Goal: Communication & Community: Answer question/provide support

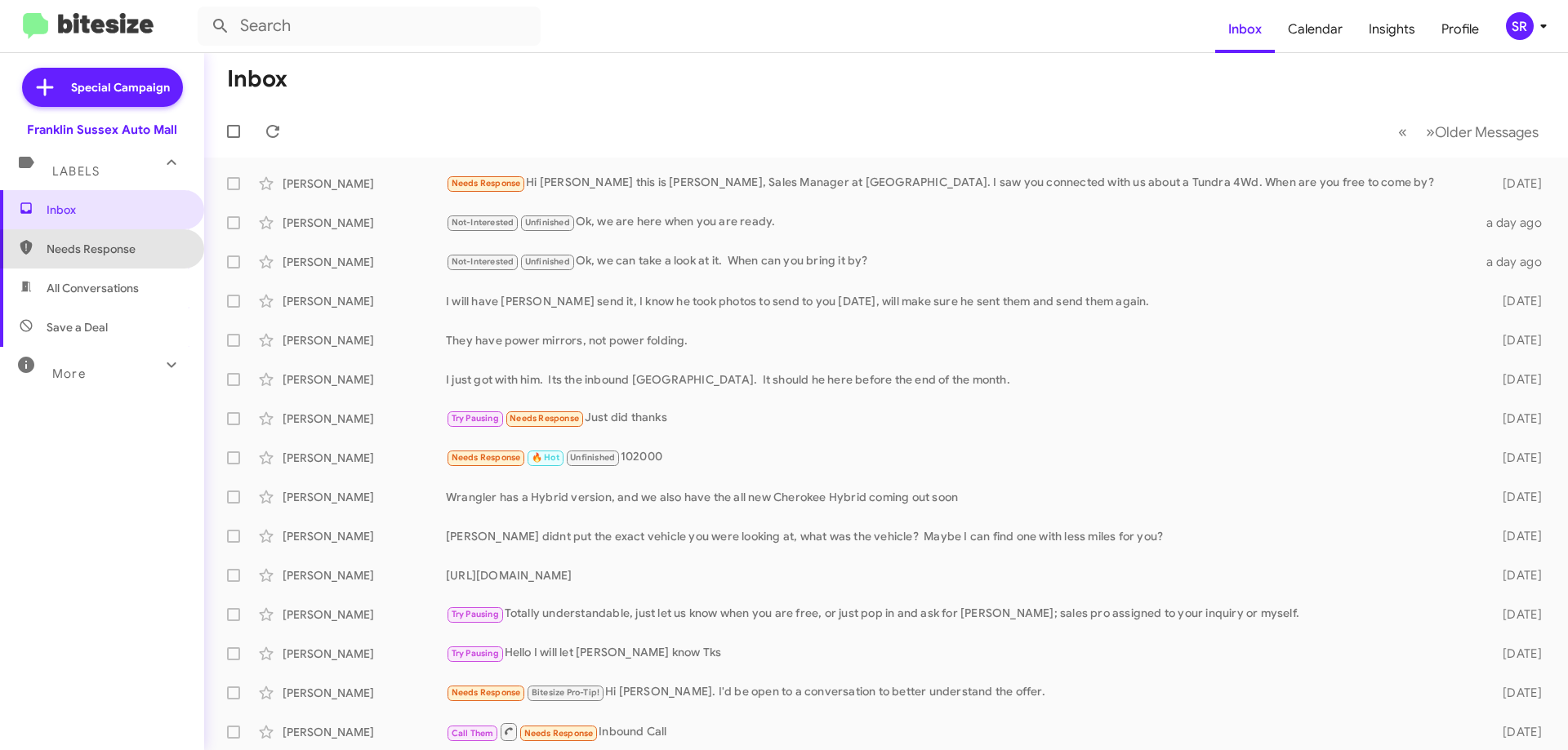
click at [117, 255] on span "Needs Response" at bounding box center [116, 249] width 139 height 16
type input "in:needs-response"
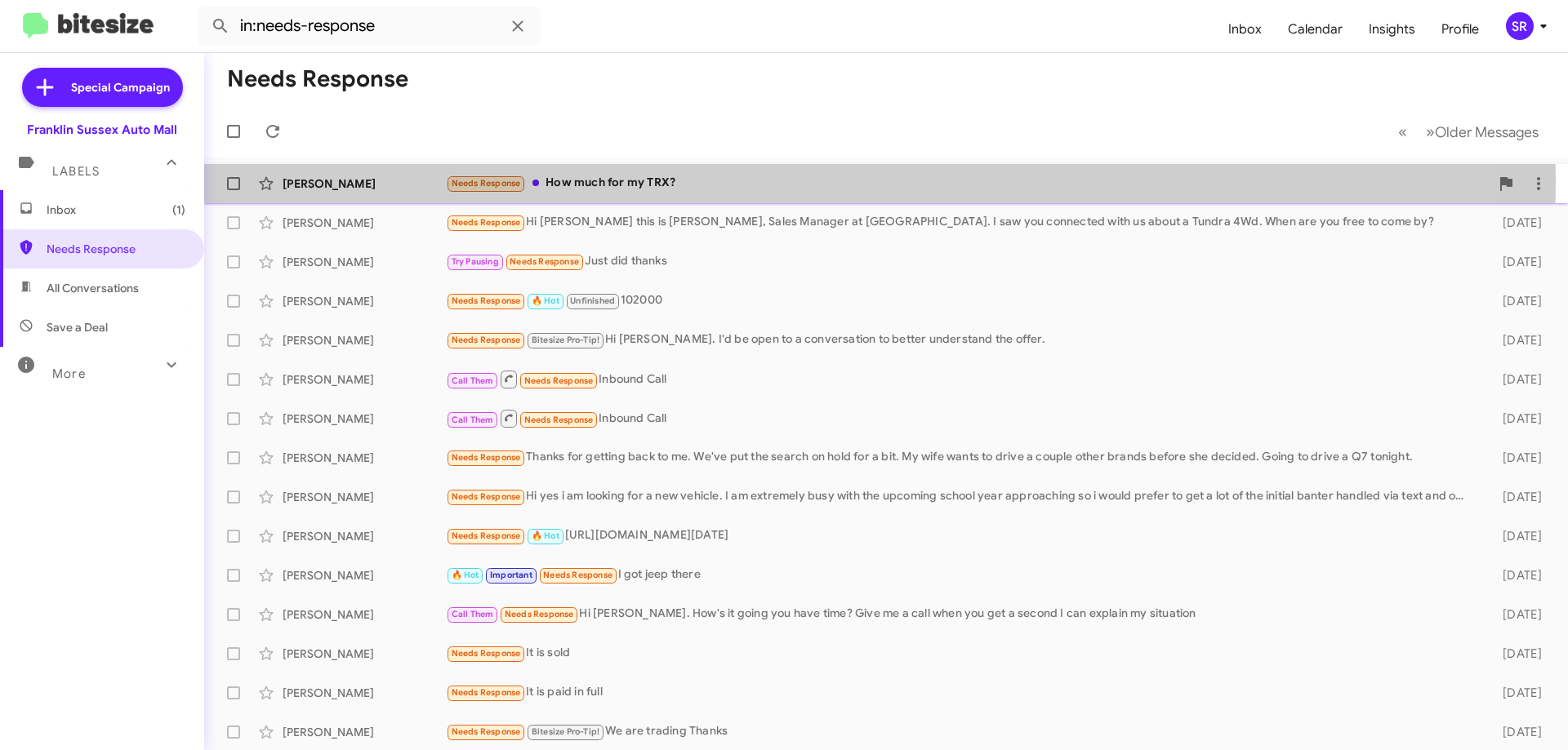
click at [593, 182] on div "Needs Response How much for my TRX?" at bounding box center [967, 183] width 1043 height 19
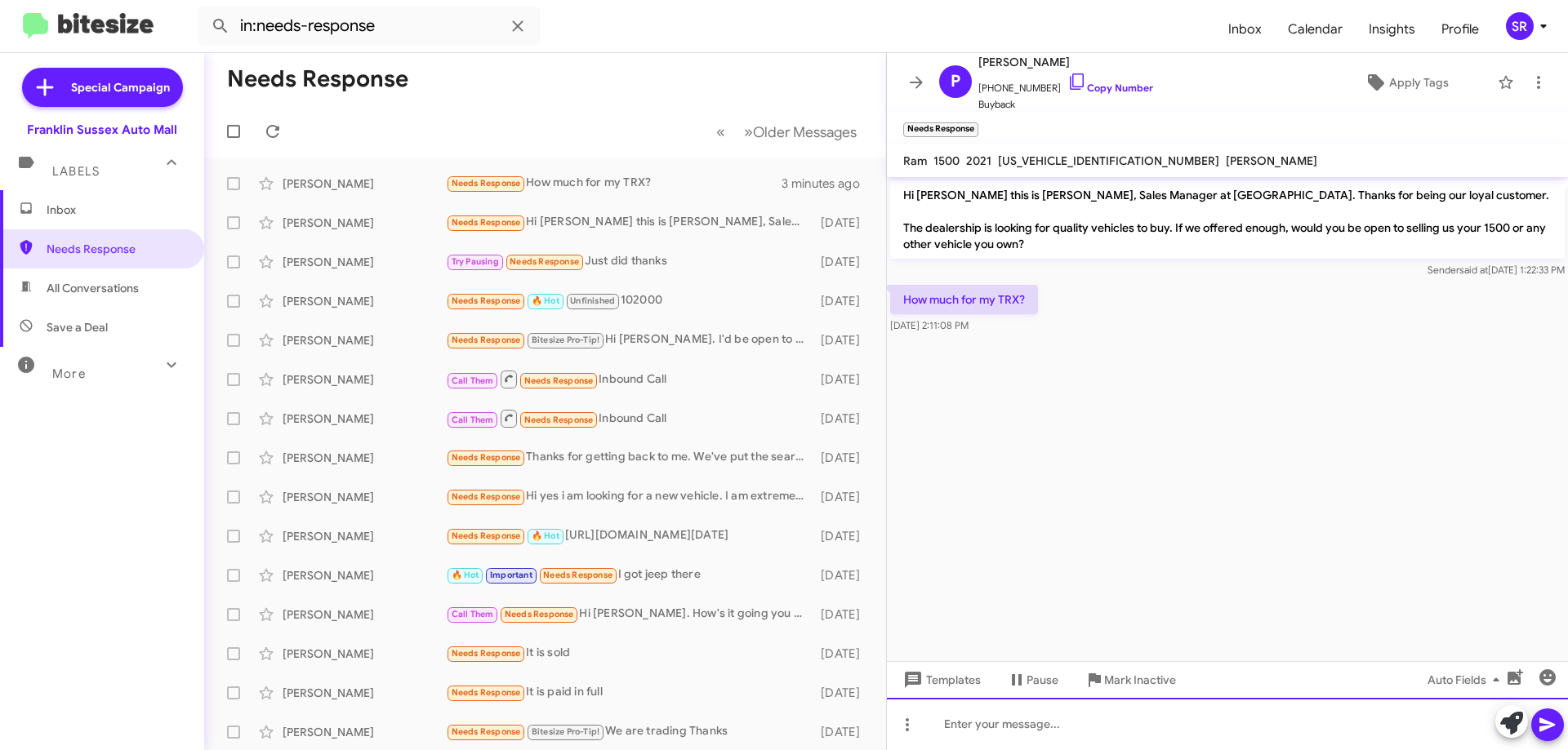
click at [1015, 715] on div at bounding box center [1227, 724] width 681 height 52
click at [1096, 721] on div "We would have to see it" at bounding box center [1227, 724] width 681 height 52
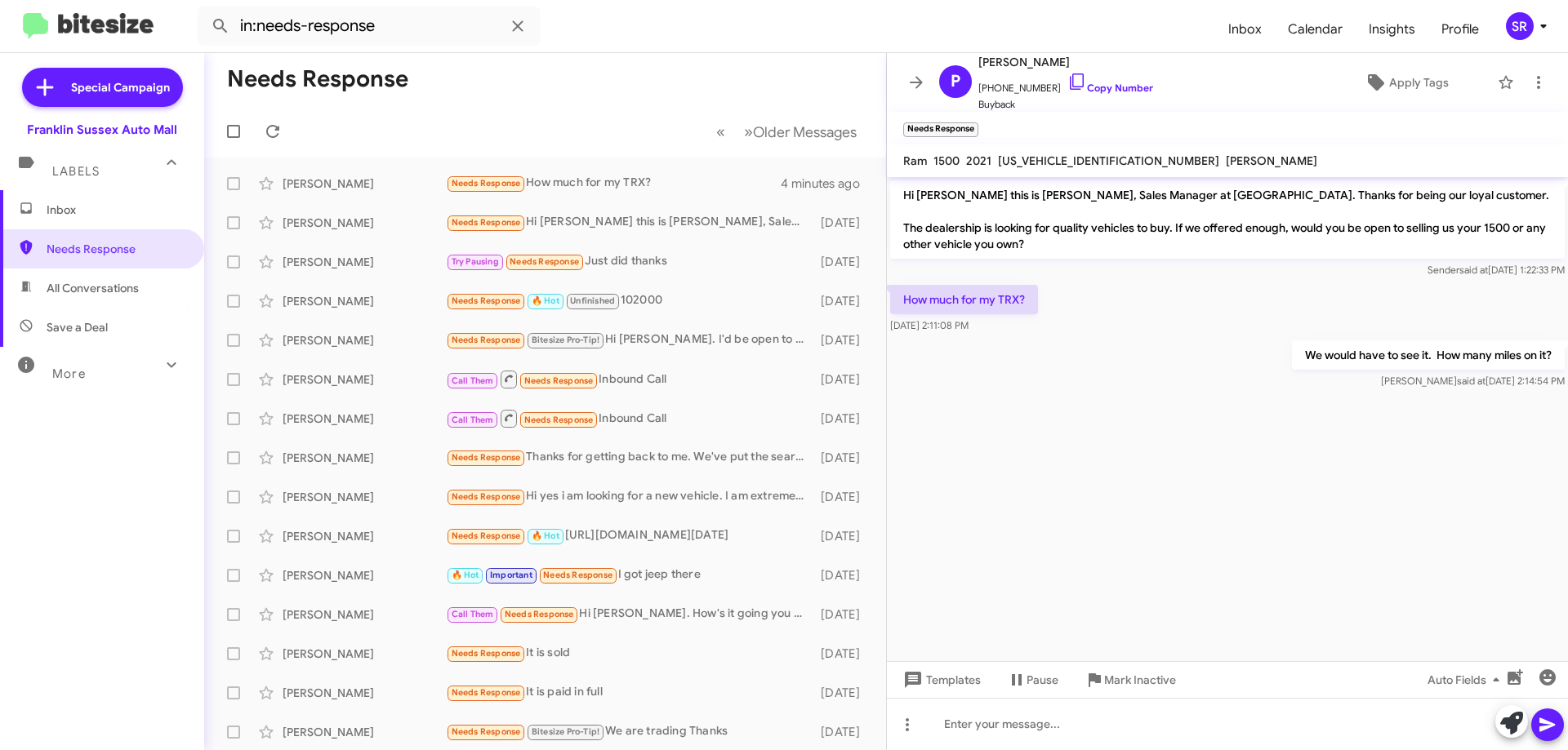
click at [79, 217] on span "Inbox" at bounding box center [116, 209] width 139 height 16
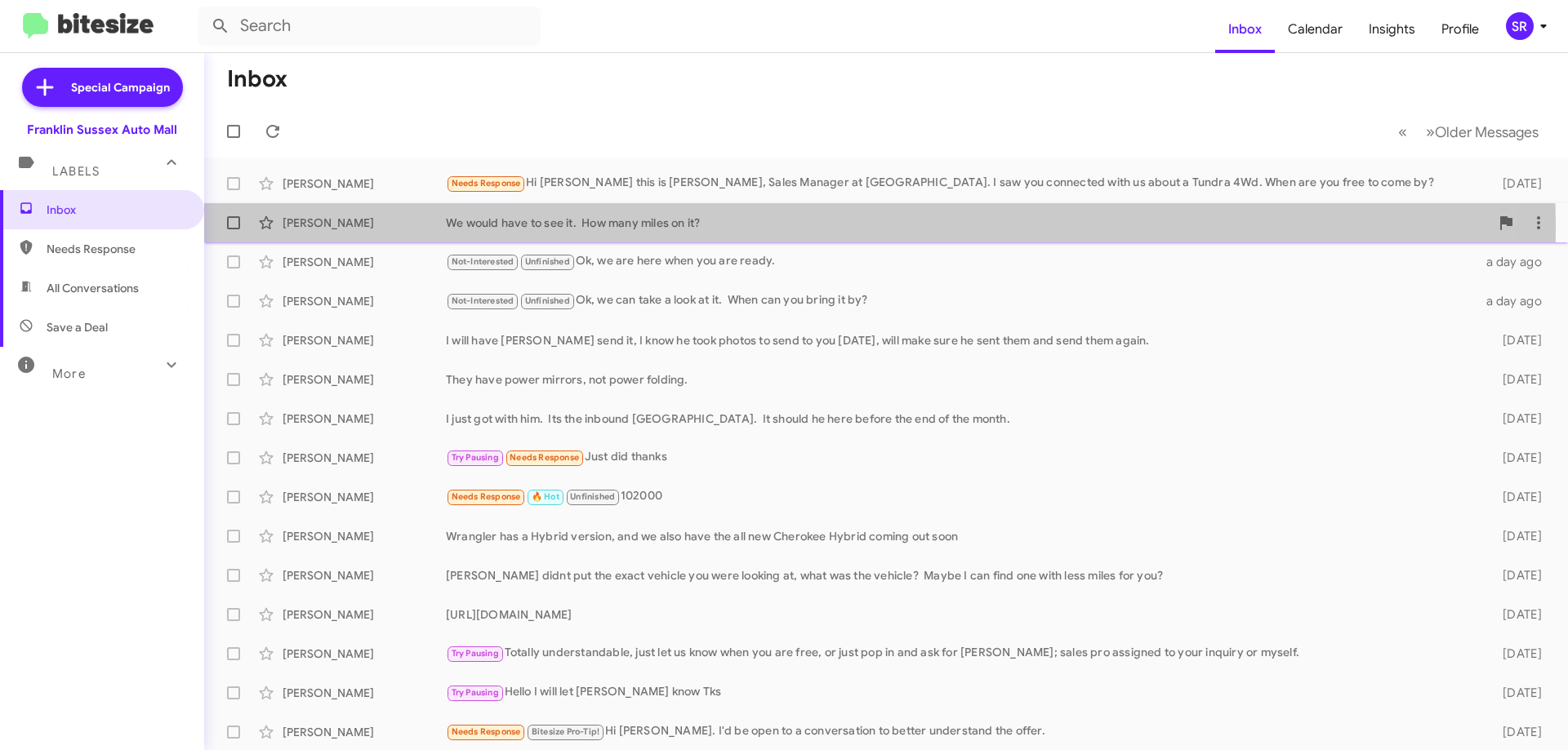
click at [499, 230] on div "We would have to see it. How many miles on it?" at bounding box center [967, 222] width 1043 height 16
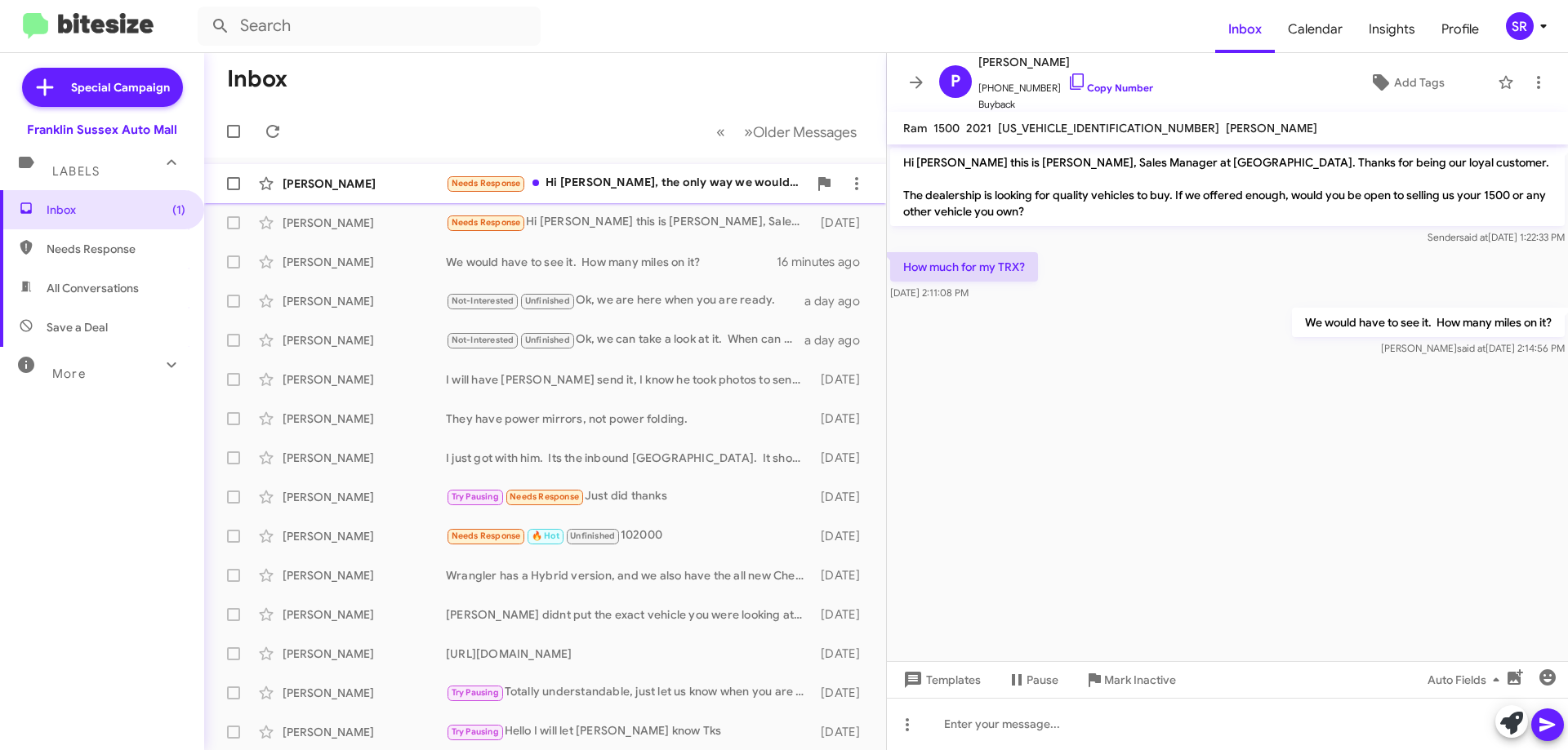
click at [643, 180] on div "Needs Response Hi [PERSON_NAME], the only way we would be willing to sell our G…" at bounding box center [627, 183] width 361 height 19
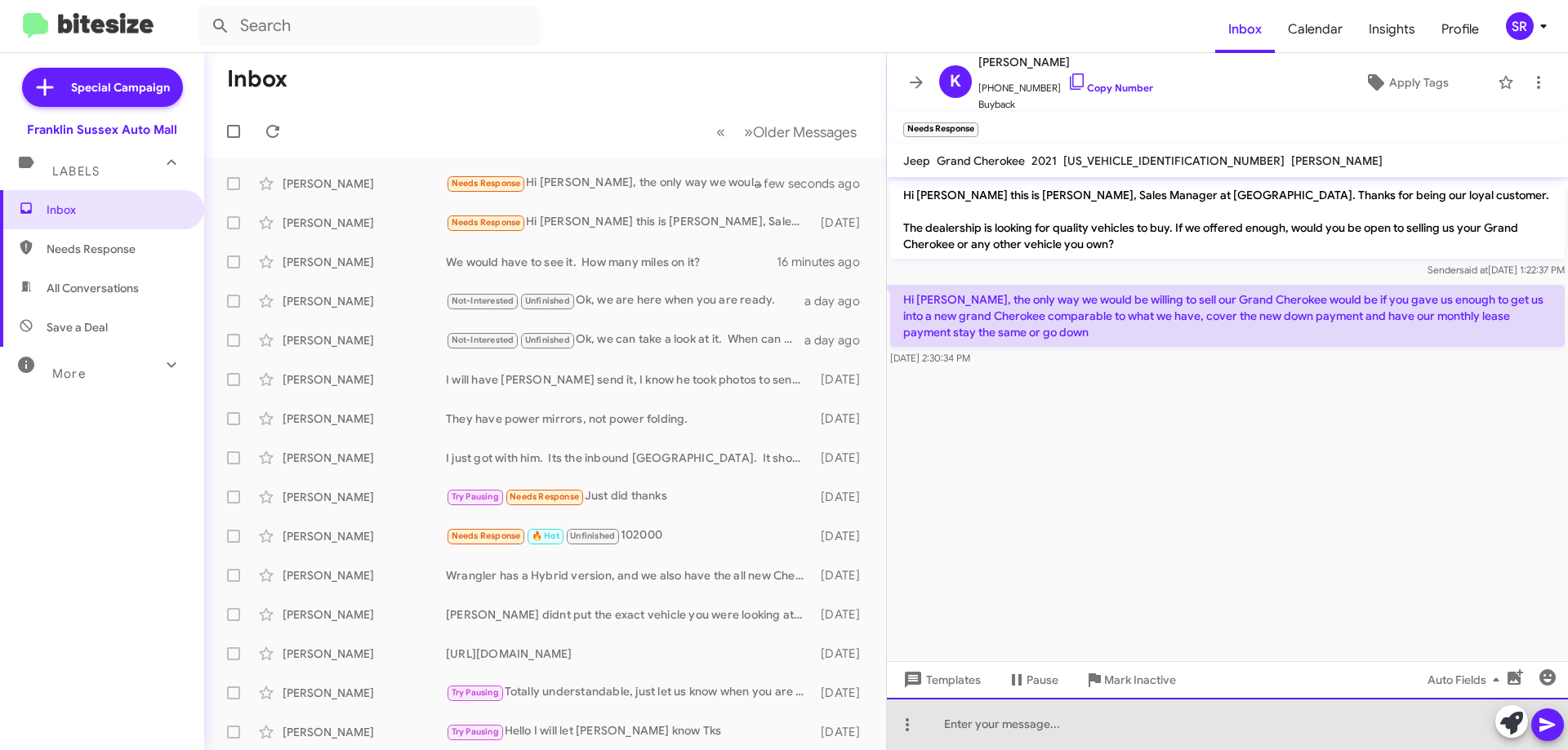
click at [998, 715] on div at bounding box center [1227, 724] width 681 height 52
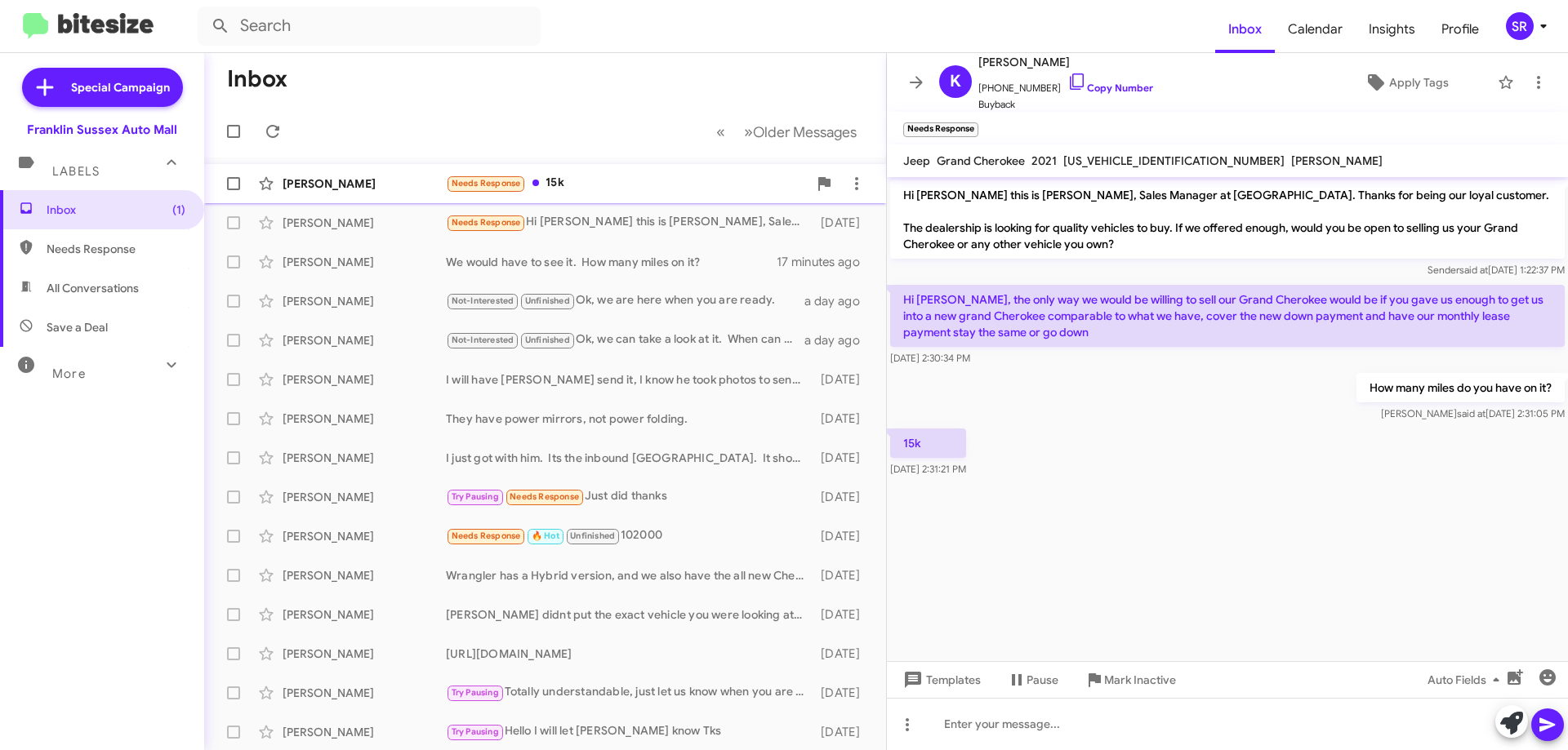
click at [551, 187] on div "Needs Response 15k" at bounding box center [627, 183] width 361 height 19
click at [570, 258] on div "We would have to see it. How many miles on it?" at bounding box center [627, 262] width 361 height 16
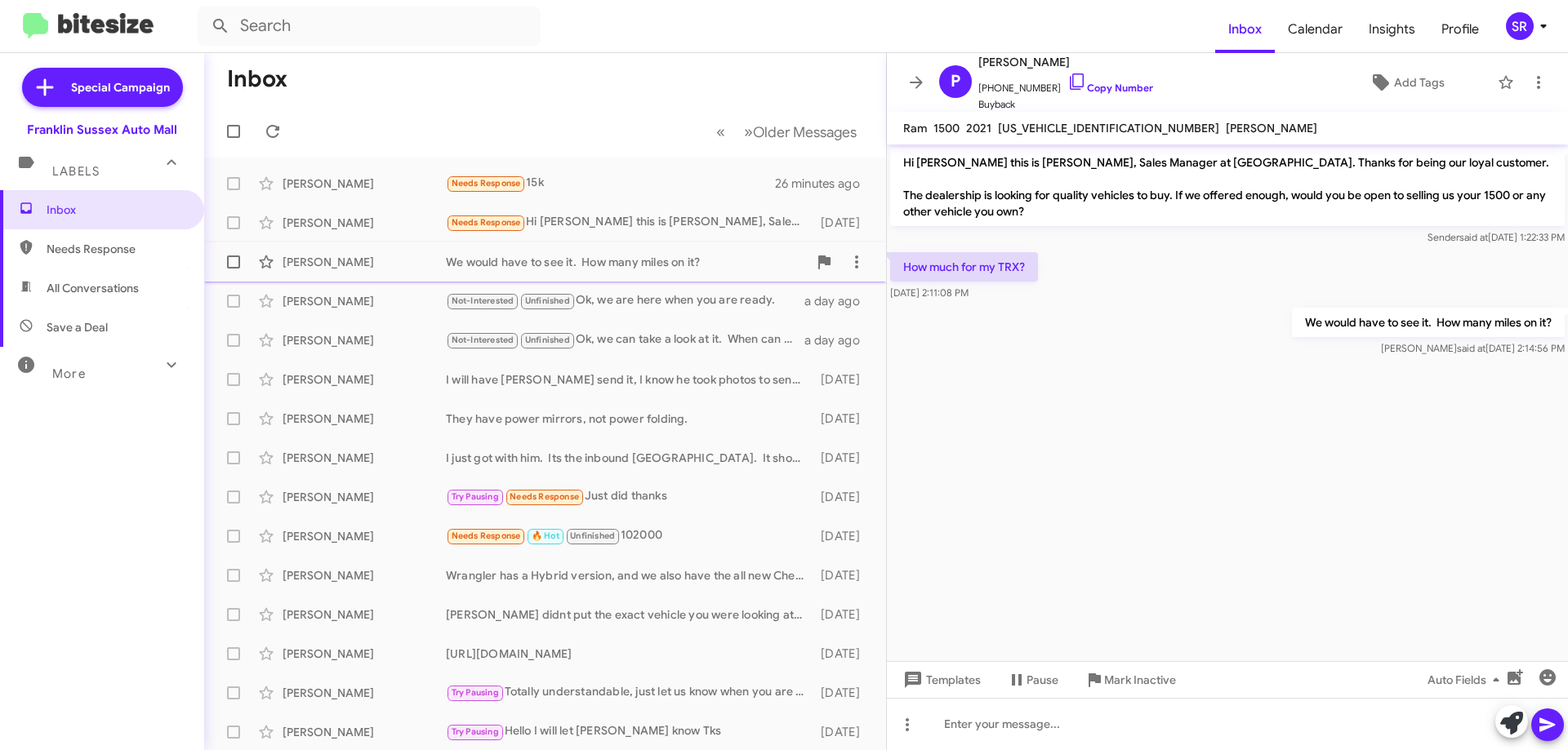
click at [359, 261] on div "[PERSON_NAME]" at bounding box center [364, 262] width 163 height 16
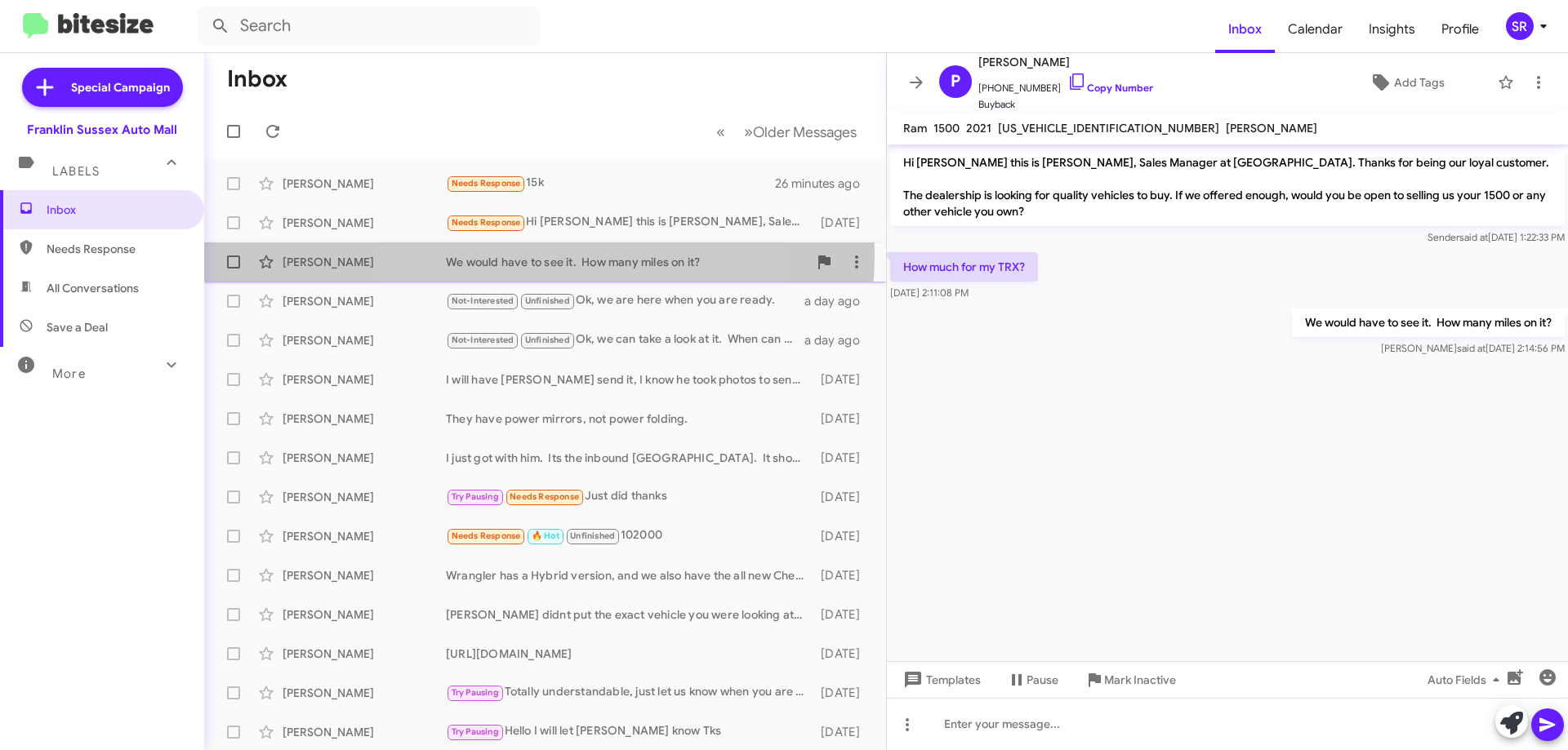
click at [520, 255] on div "We would have to see it. How many miles on it?" at bounding box center [627, 262] width 361 height 16
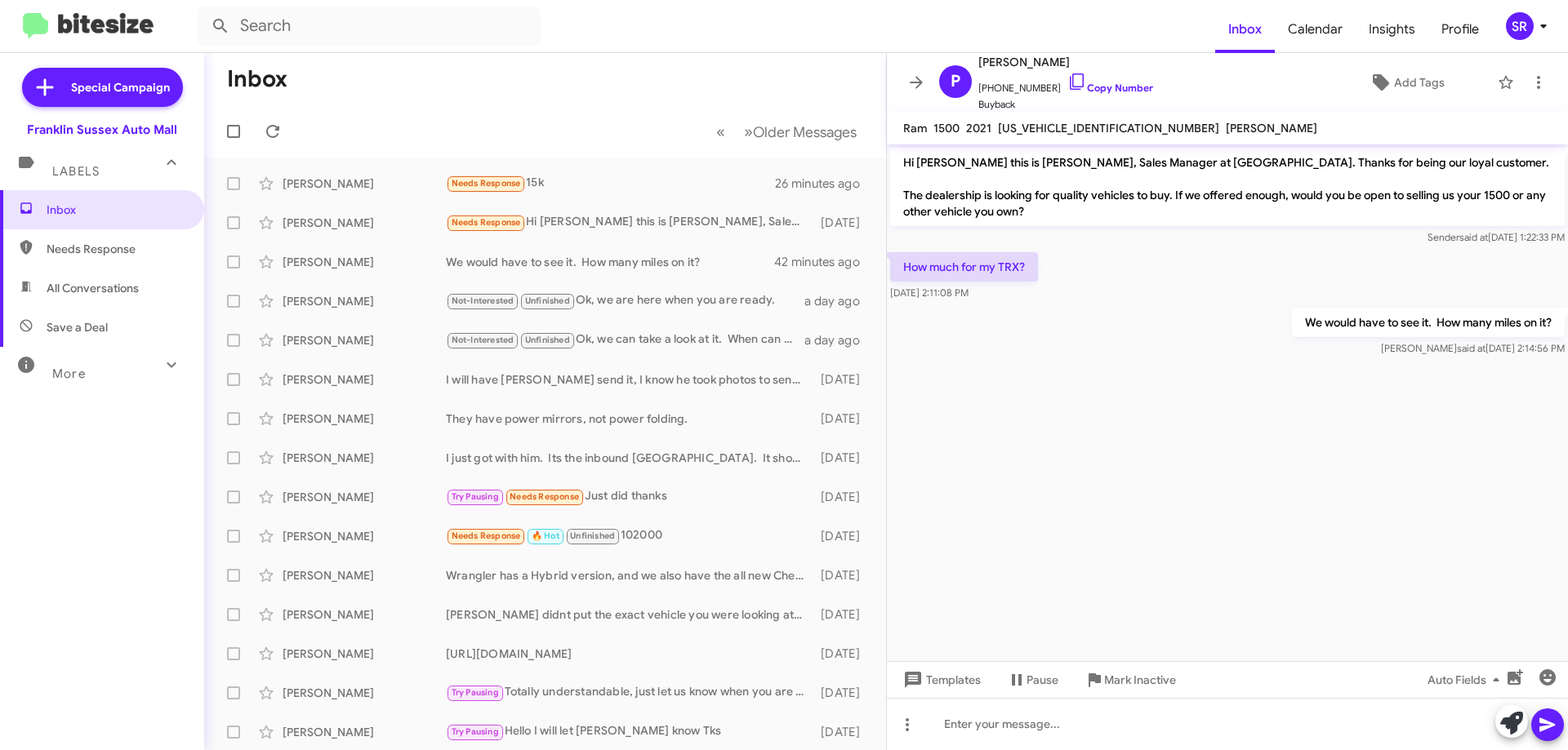
click at [45, 246] on span "Needs Response" at bounding box center [102, 248] width 204 height 39
type input "in:needs-response"
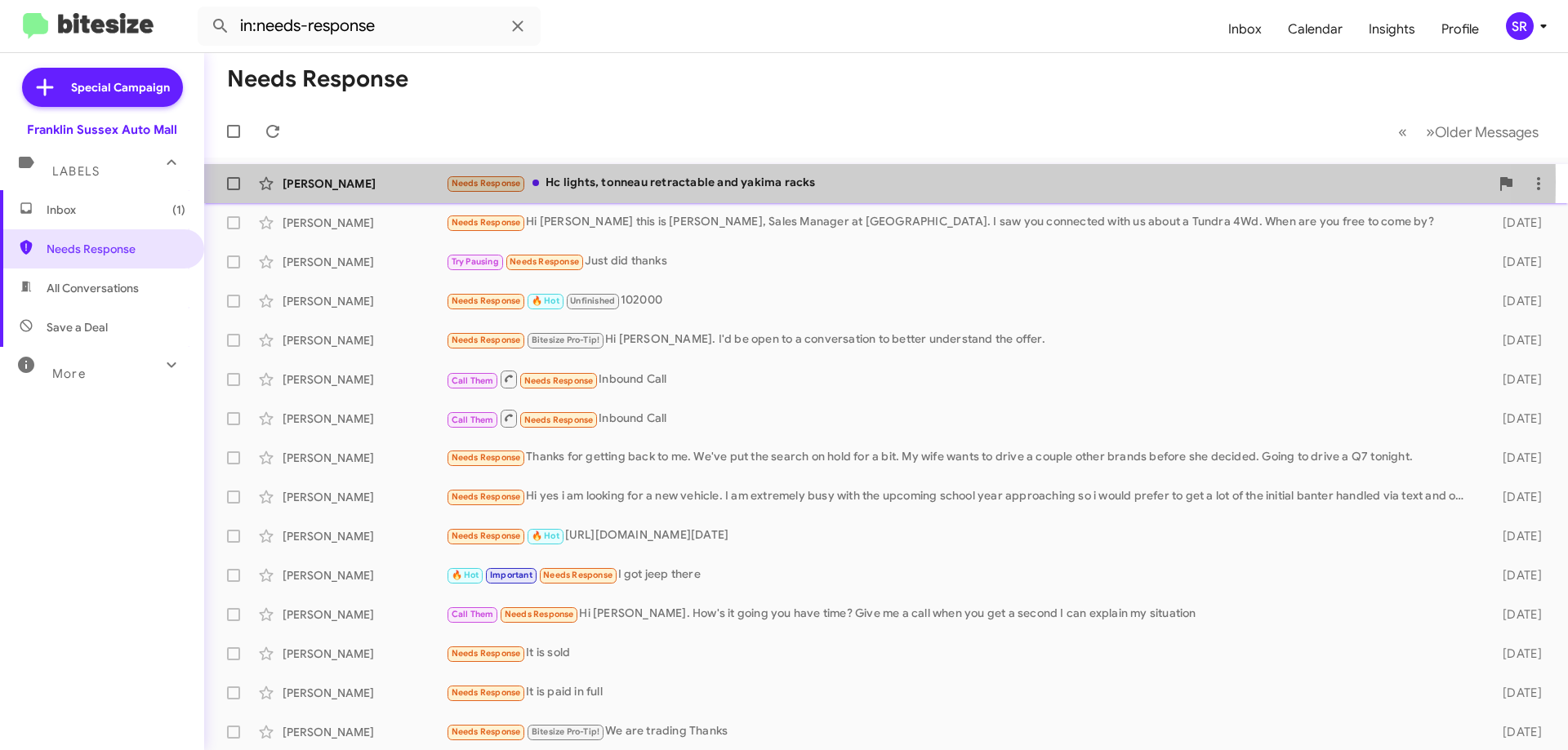
click at [599, 182] on div "Needs Response Hc lights, tonneau retractable and yakima racks" at bounding box center [967, 183] width 1043 height 19
